Goal: Task Accomplishment & Management: Use online tool/utility

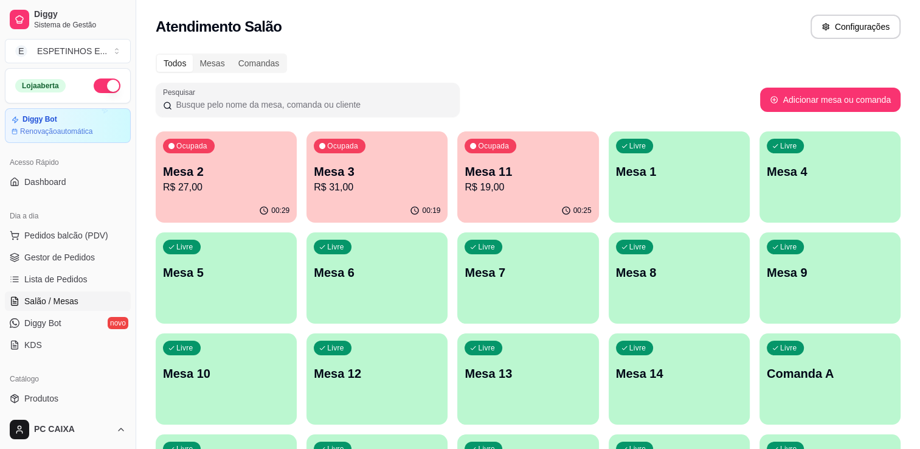
click at [400, 199] on div "00:19" at bounding box center [376, 211] width 141 height 24
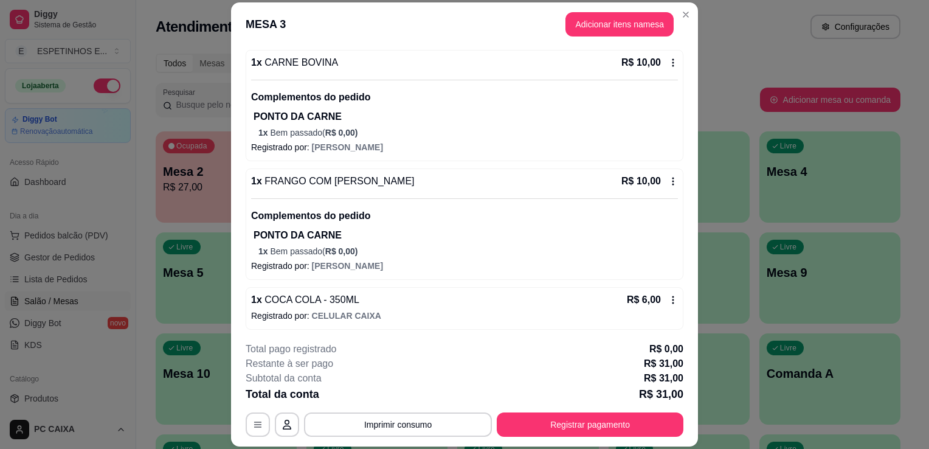
scroll to position [36, 0]
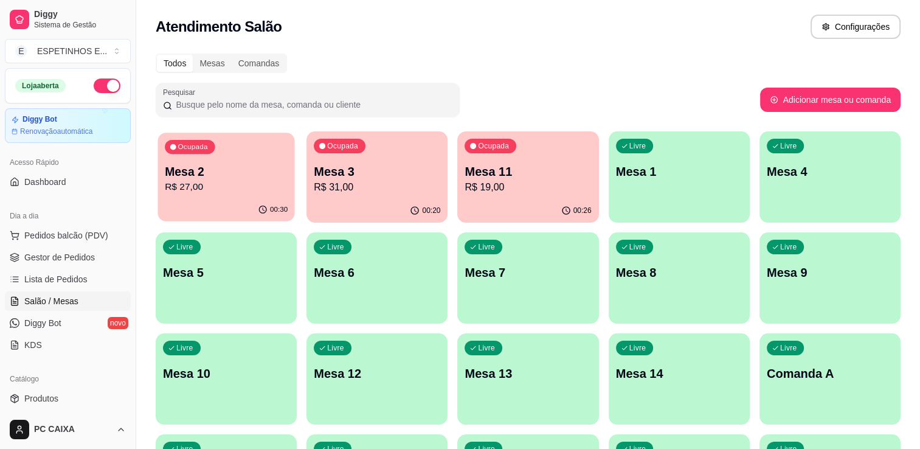
click at [212, 166] on p "Mesa 2" at bounding box center [226, 172] width 123 height 16
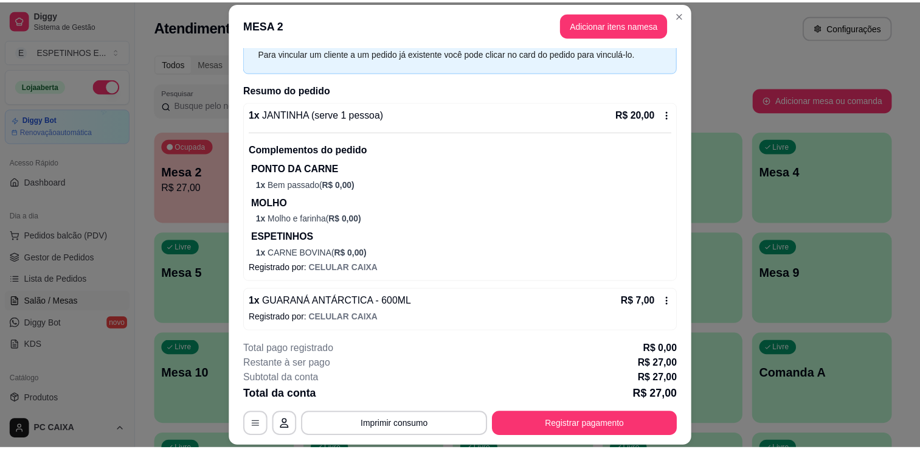
scroll to position [61, 0]
